Goal: Find specific page/section: Find specific page/section

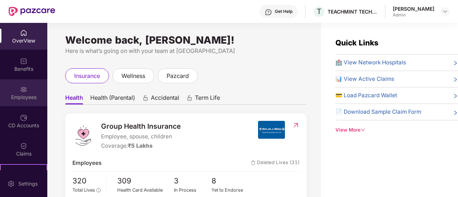
click at [25, 97] on div "Employees" at bounding box center [23, 97] width 47 height 7
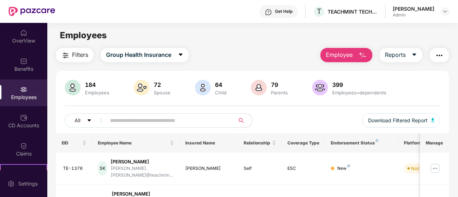
click at [115, 119] on input "text" at bounding box center [167, 120] width 115 height 11
paste input "*******"
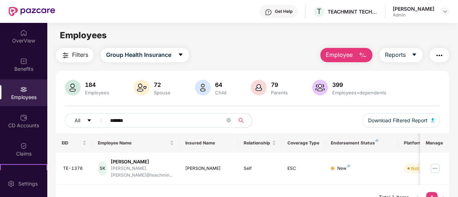
type input "*******"
